Goal: Navigation & Orientation: Find specific page/section

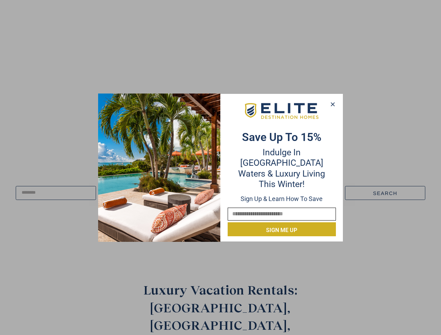
click at [222, 169] on div "Save up to 15% Indulge in Turquoise Waters & Luxury Living this winter! Sign up…" at bounding box center [282, 168] width 122 height 138
click at [221, 168] on div "Save up to 15% Indulge in Turquoise Waters & Luxury Living this winter! Sign up…" at bounding box center [282, 168] width 122 height 138
click at [333, 104] on icon at bounding box center [333, 104] width 4 height 4
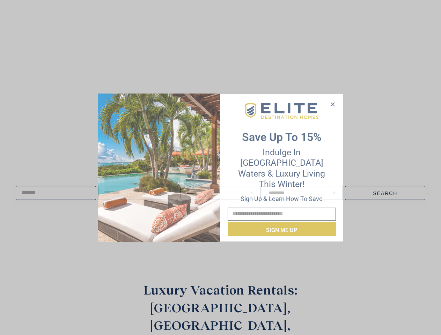
click at [333, 104] on icon at bounding box center [333, 104] width 4 height 4
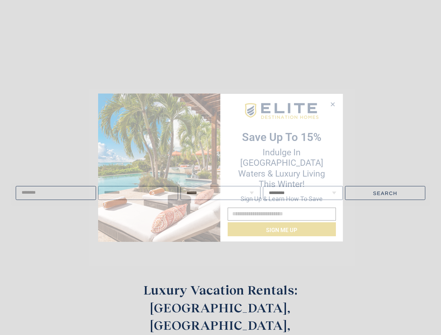
click at [159, 168] on img at bounding box center [159, 168] width 122 height 148
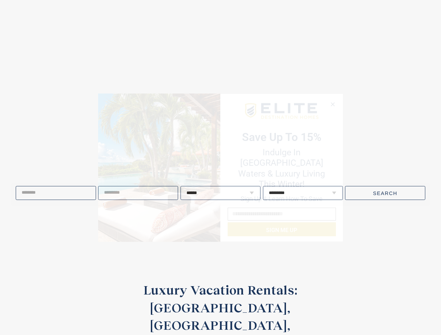
click at [282, 35] on header "Search for: * The Homes [GEOGRAPHIC_DATA] [GEOGRAPHIC_DATA] [GEOGRAPHIC_DATA] […" at bounding box center [220, 17] width 441 height 35
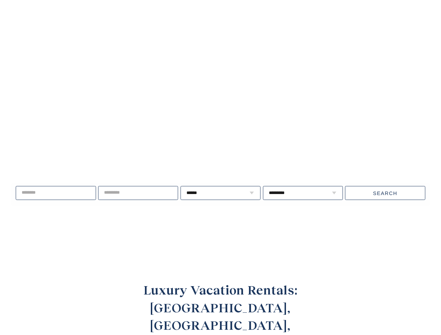
click at [282, 225] on div "Live well, travel often. ****** * * * * * * * * * ** ** ** ** ** ** **" at bounding box center [220, 193] width 441 height 90
